Goal: Task Accomplishment & Management: Complete application form

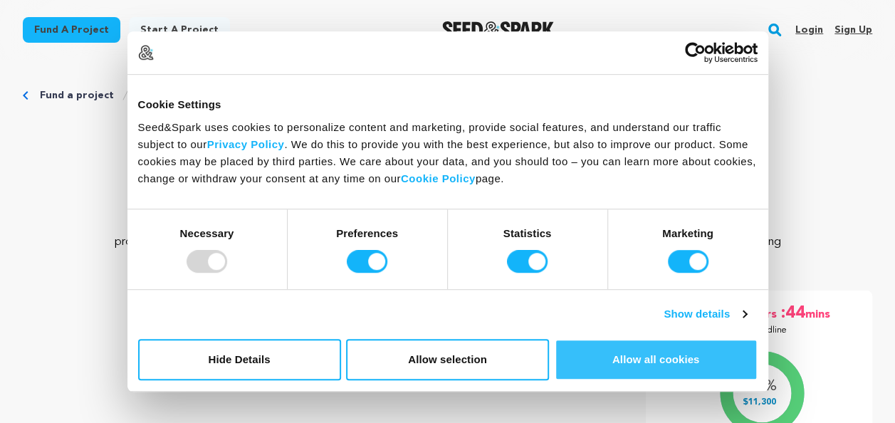
click at [642, 369] on button "Allow all cookies" at bounding box center [655, 359] width 203 height 41
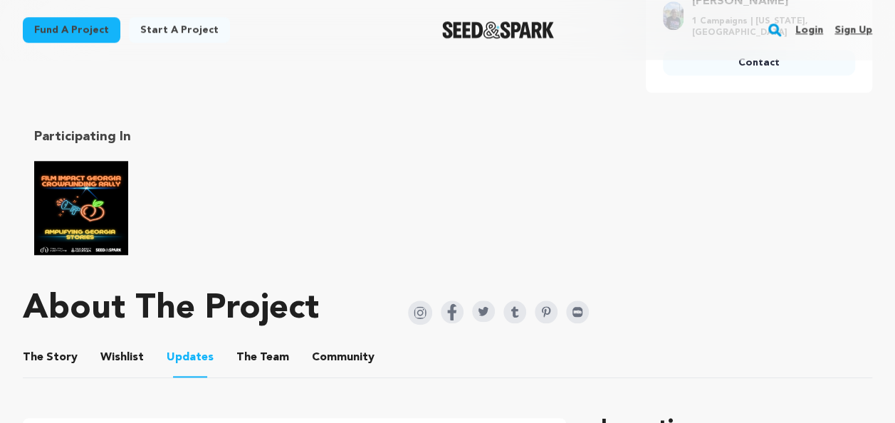
scroll to position [226, 0]
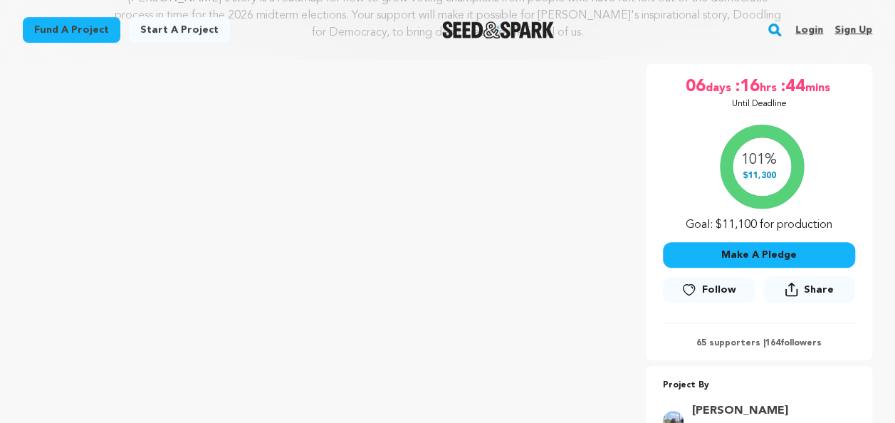
click at [707, 288] on span "Follow" at bounding box center [719, 290] width 34 height 14
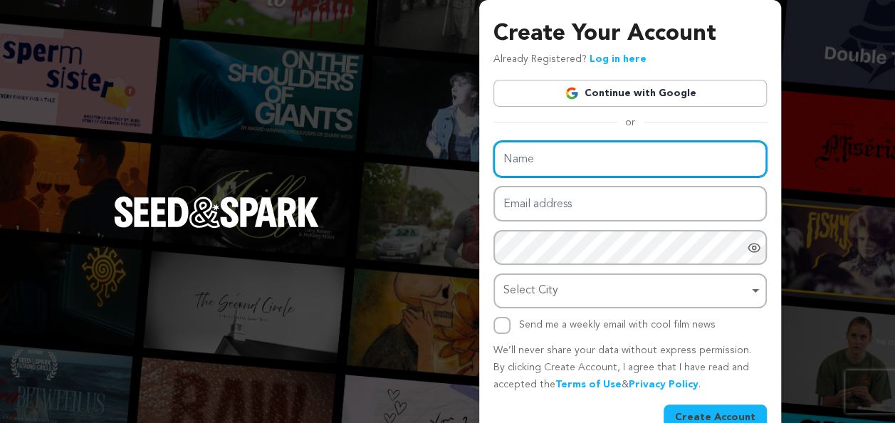
click at [616, 171] on input "Name" at bounding box center [629, 159] width 273 height 36
click at [549, 157] on input "Name" at bounding box center [629, 159] width 273 height 36
type input "Shaunda Patterson-Strachan"
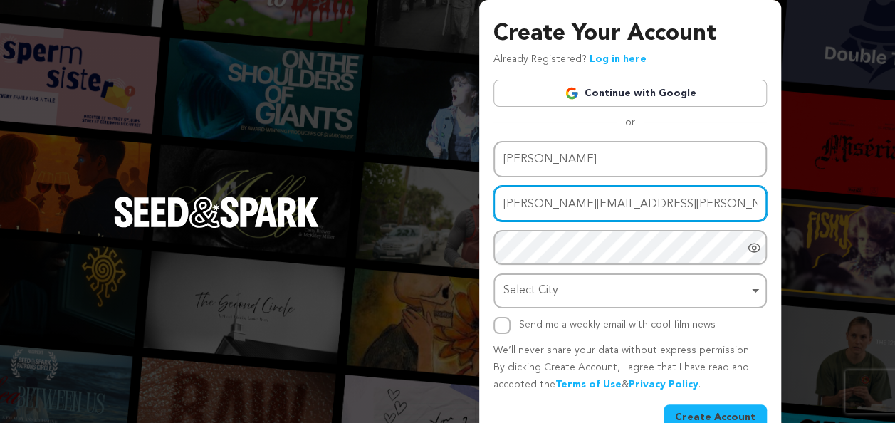
drag, startPoint x: 621, startPoint y: 206, endPoint x: 505, endPoint y: 207, distance: 116.7
click at [505, 207] on input "s.patterson.strachan.sby@gmail.com" at bounding box center [629, 204] width 273 height 36
type input "spsproductionassistance@gmail.com"
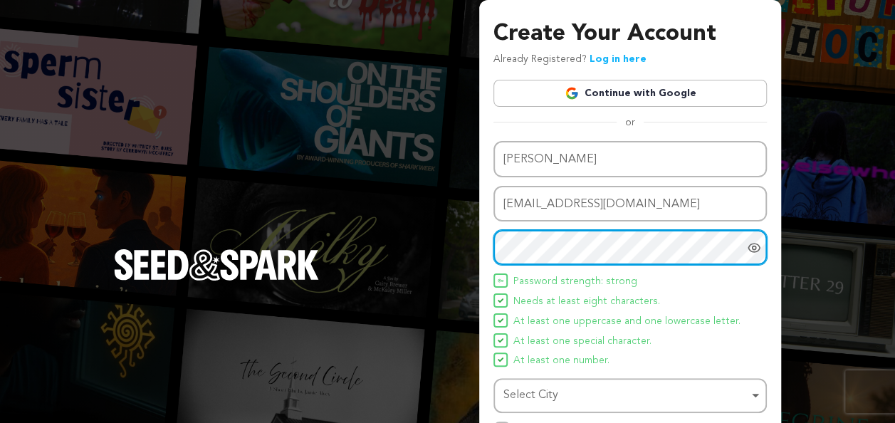
click at [594, 406] on div "Select City Remove item" at bounding box center [629, 395] width 259 height 26
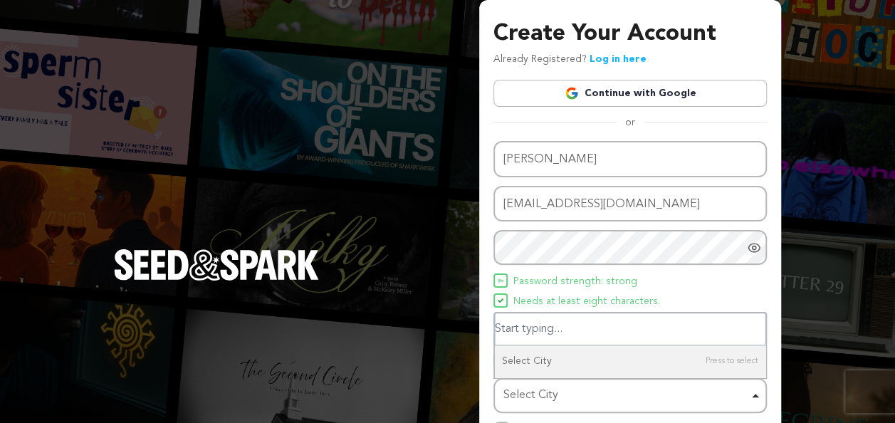
click at [578, 396] on div "Select City Remove item" at bounding box center [625, 395] width 245 height 21
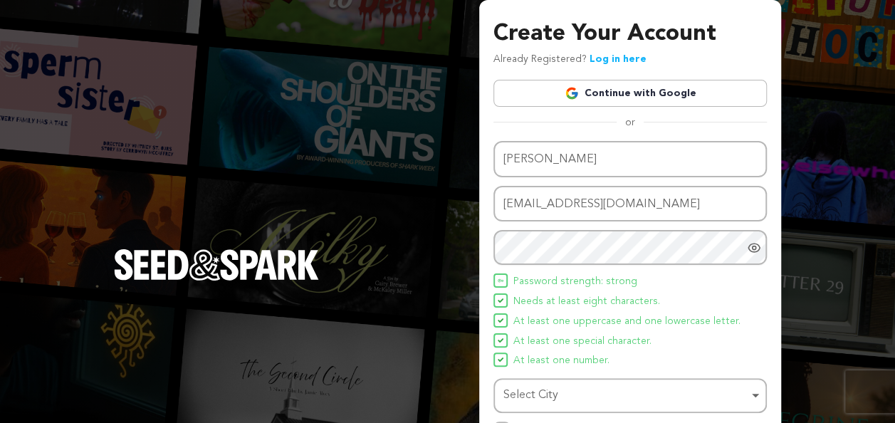
click at [578, 396] on div "Select City Remove item" at bounding box center [625, 395] width 245 height 21
drag, startPoint x: 892, startPoint y: 166, endPoint x: 887, endPoint y: 219, distance: 53.7
click at [887, 219] on div "Create Your Account Already Registered? Log in here Continue with Google or eyJ…" at bounding box center [447, 278] width 895 height 557
click at [582, 389] on div "Select City Remove item" at bounding box center [625, 395] width 245 height 21
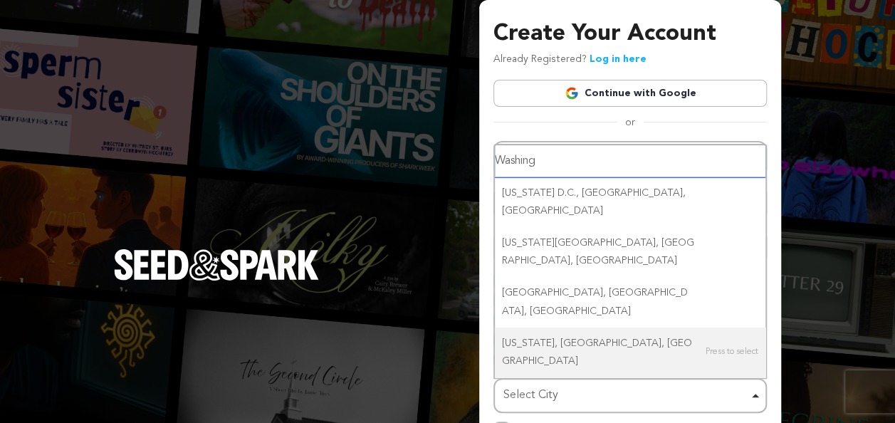
type input "Washingt"
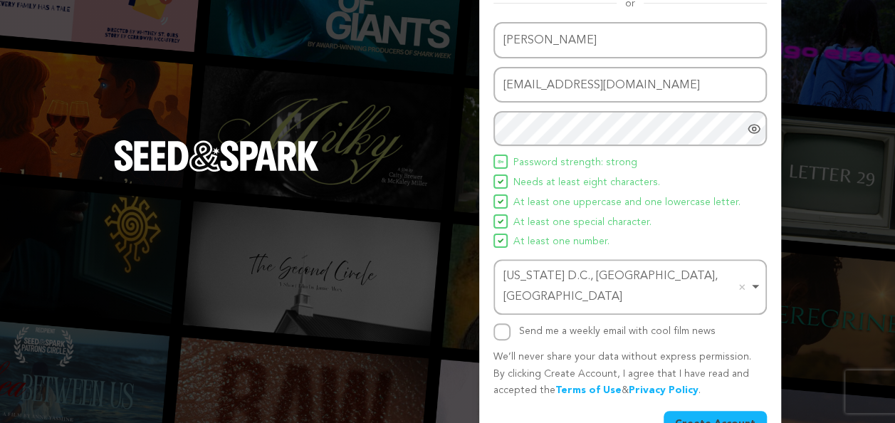
scroll to position [135, 0]
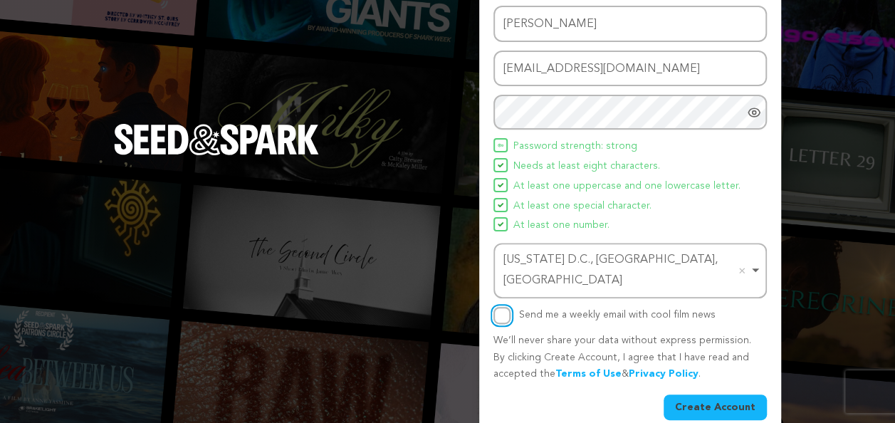
click at [505, 307] on input "Send me a weekly email with cool film news" at bounding box center [501, 315] width 17 height 17
checkbox input "true"
click at [725, 394] on button "Create Account" at bounding box center [714, 407] width 103 height 26
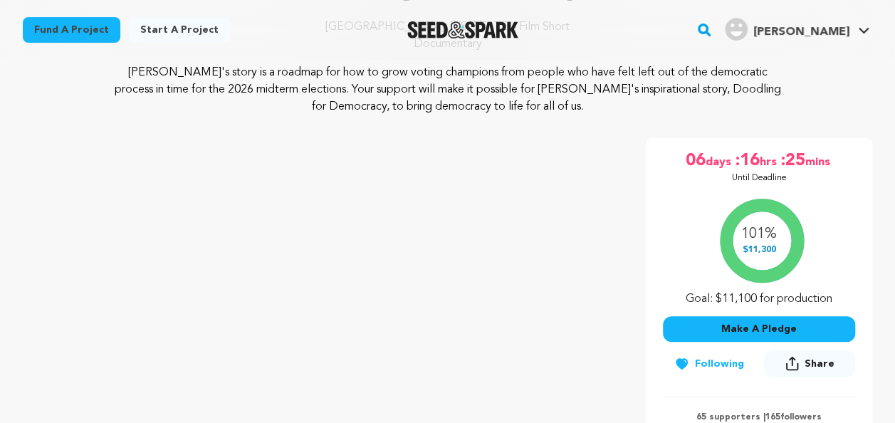
scroll to position [327, 0]
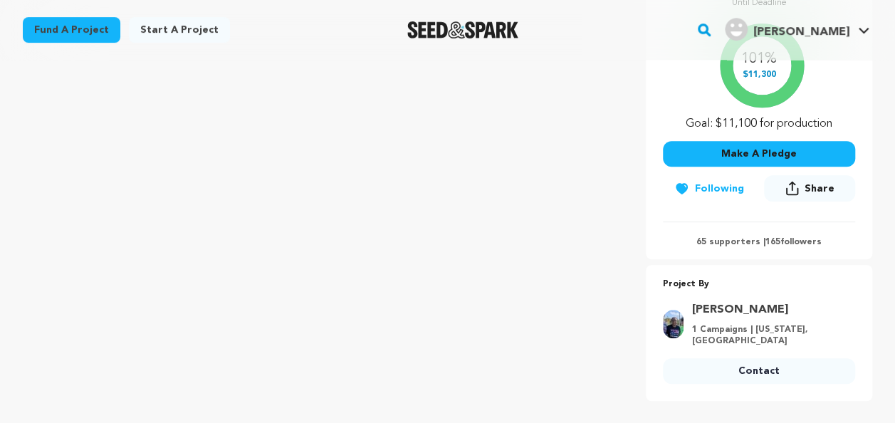
click at [784, 241] on p "65 supporters | 165 followers" at bounding box center [759, 241] width 192 height 11
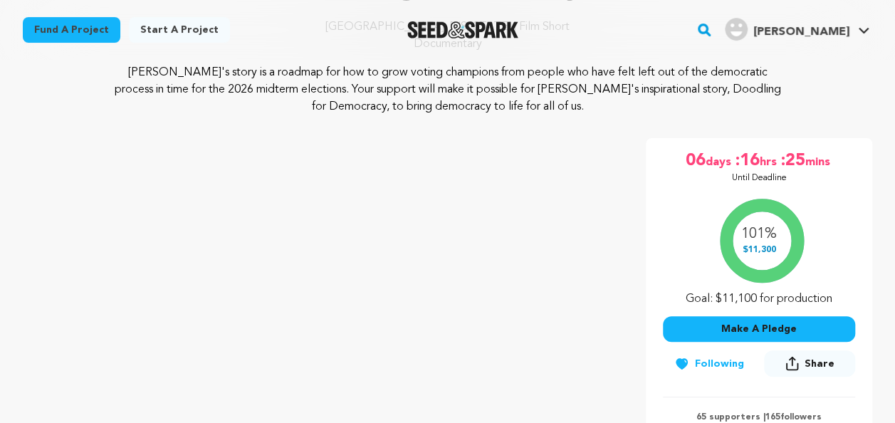
scroll to position [131, 0]
